Goal: Task Accomplishment & Management: Complete application form

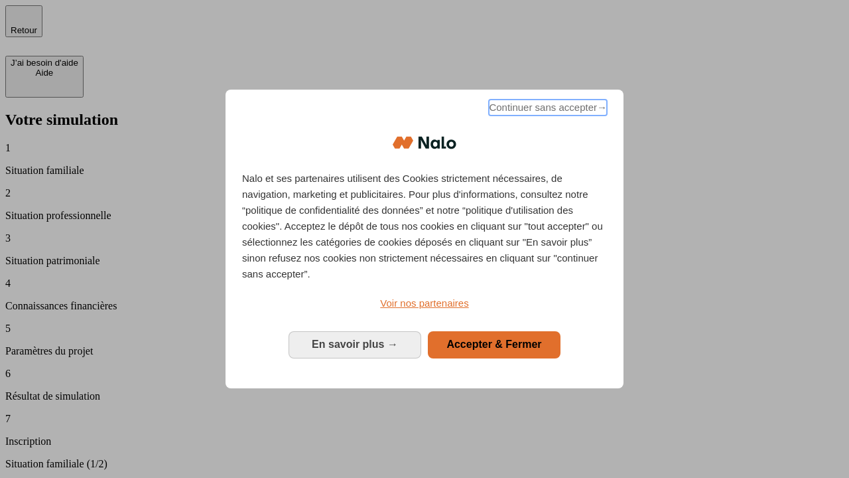
click at [547, 109] on span "Continuer sans accepter →" at bounding box center [548, 108] width 118 height 16
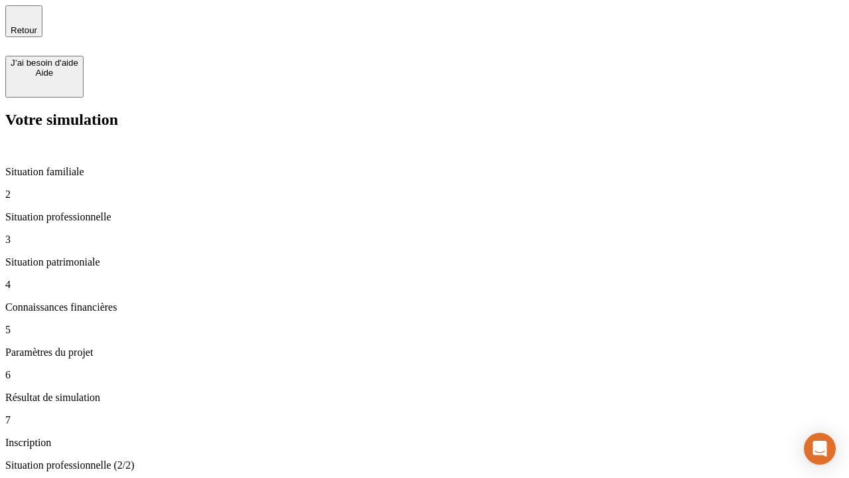
type input "30 000"
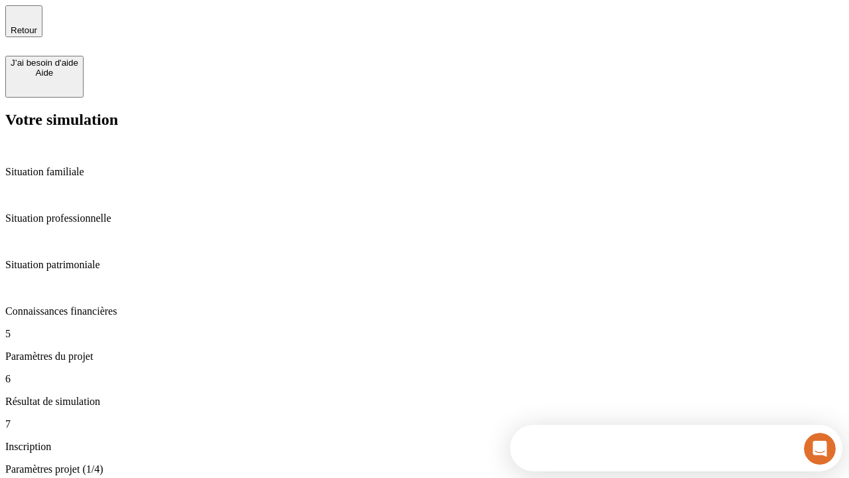
type input "25"
type input "64"
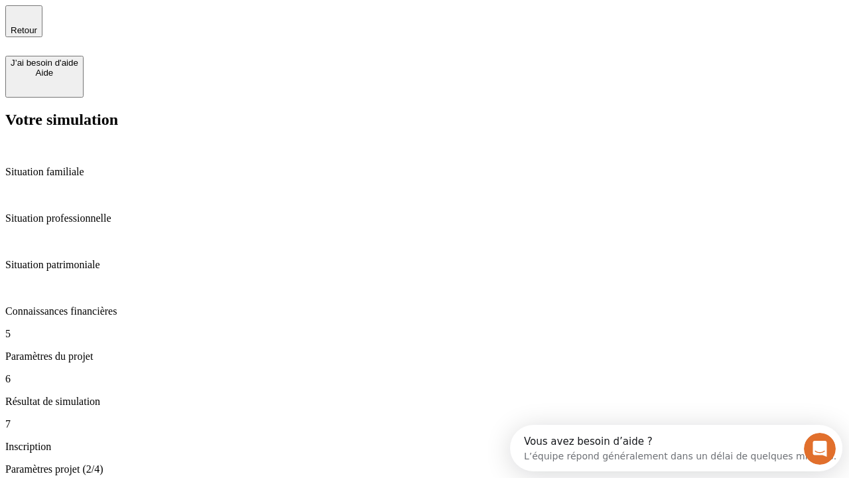
type input "1 000"
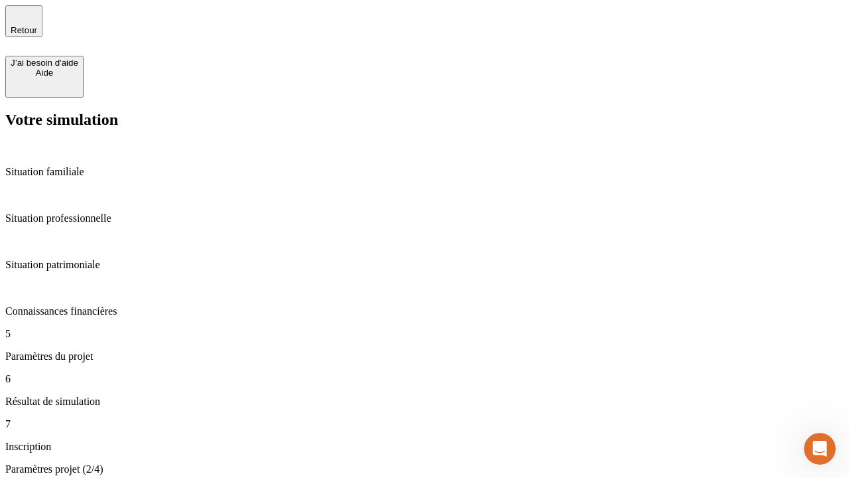
type input "640"
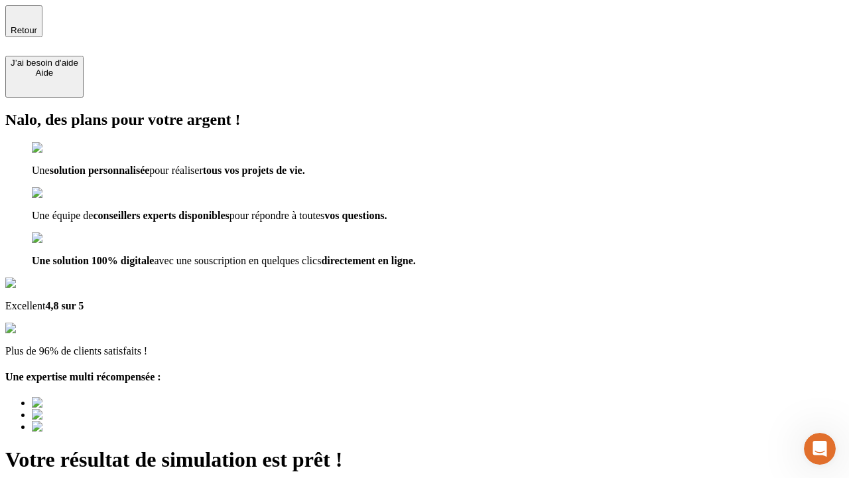
type input "[EMAIL_ADDRESS][PERSON_NAME][DOMAIN_NAME]"
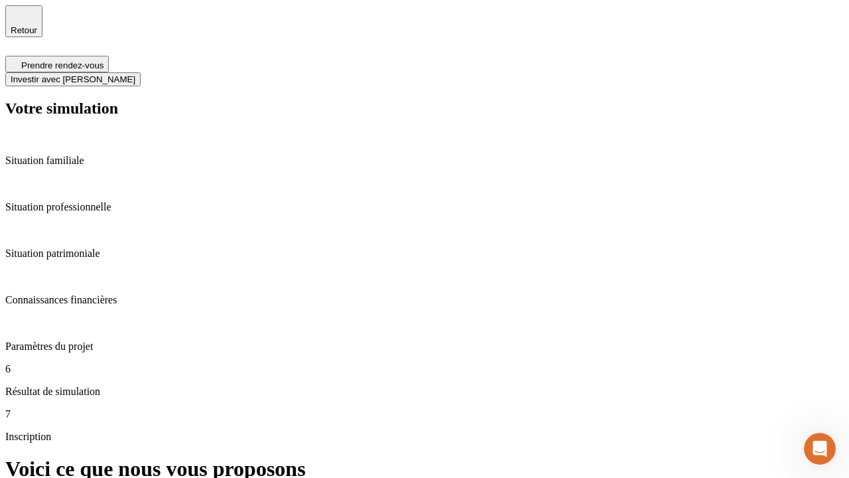
click at [135, 74] on span "Investir avec [PERSON_NAME]" at bounding box center [73, 79] width 125 height 10
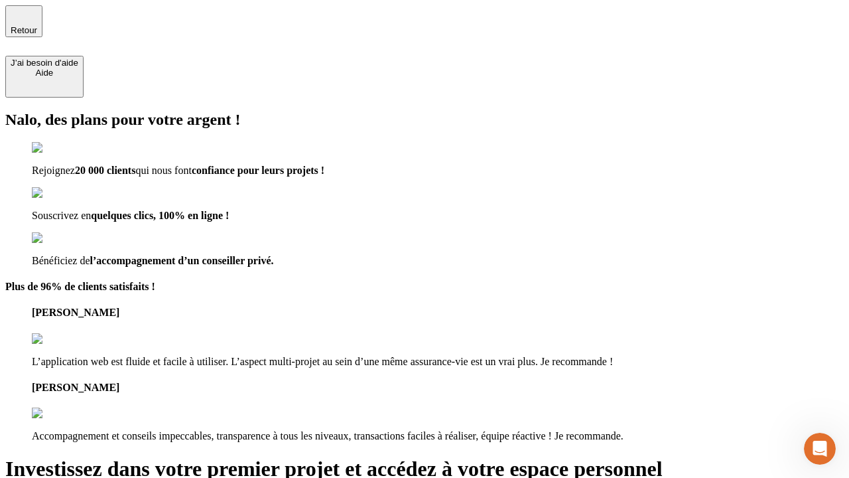
type input "[PERSON_NAME][EMAIL_ADDRESS][DOMAIN_NAME]"
